Goal: Information Seeking & Learning: Learn about a topic

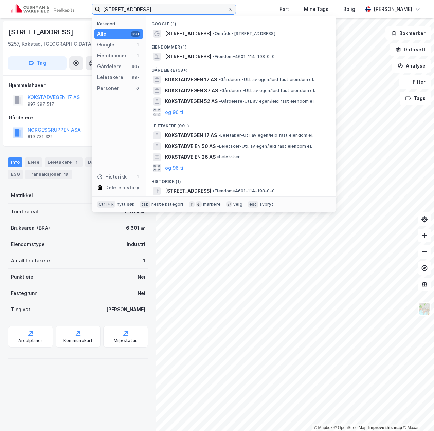
drag, startPoint x: 148, startPoint y: 7, endPoint x: -13, endPoint y: 9, distance: 160.2
click at [0, 9] on html "kokstadvegen 17 Kategori Alle 99+ Google 1 Eiendommer 1 Gårdeiere 99+ Leietaker…" at bounding box center [217, 215] width 434 height 431
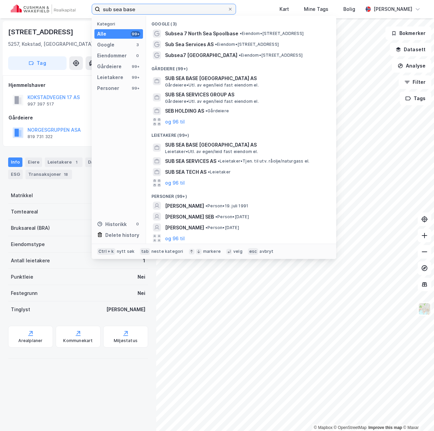
type input "sub sea base"
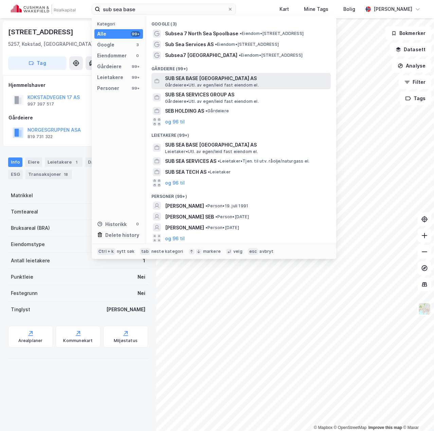
click at [193, 79] on span "SUB SEA BASE [GEOGRAPHIC_DATA] AS" at bounding box center [246, 78] width 163 height 8
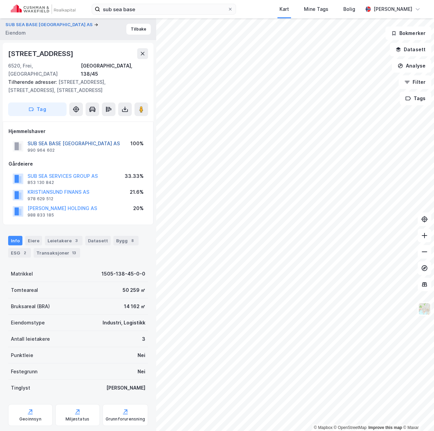
click at [0, 0] on button "SUB SEA BASE [GEOGRAPHIC_DATA] AS" at bounding box center [0, 0] width 0 height 0
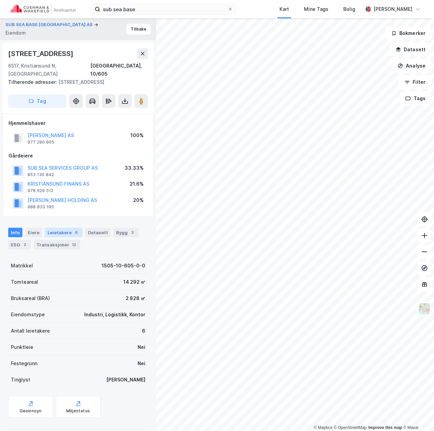
click at [66, 228] on div "Leietakere 6" at bounding box center [64, 233] width 38 height 10
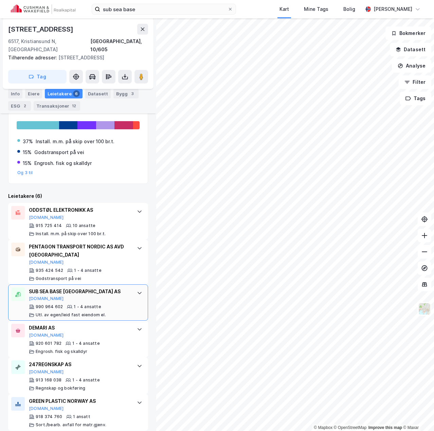
scroll to position [8, 0]
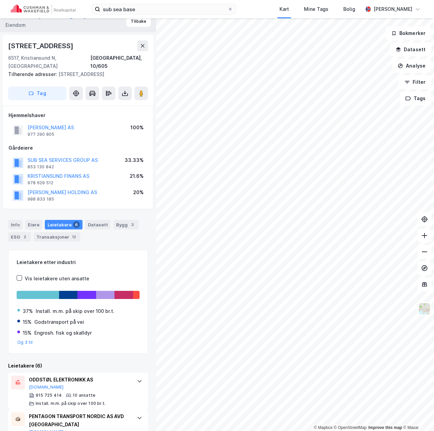
click at [12, 220] on div "Info" at bounding box center [15, 225] width 14 height 10
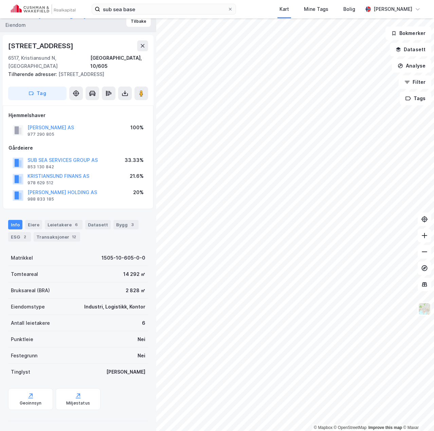
scroll to position [1, 0]
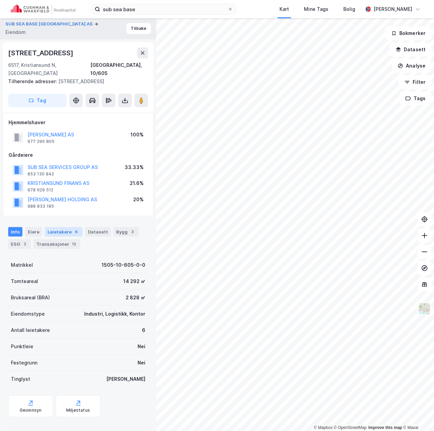
click at [62, 227] on div "Leietakere 6" at bounding box center [64, 232] width 38 height 10
